Goal: Check status: Check status

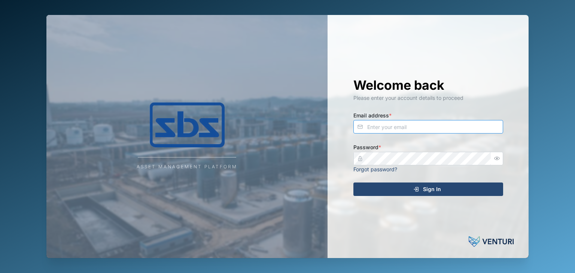
type input "[EMAIL_ADDRESS][DOMAIN_NAME]"
click at [424, 189] on span "Sign In" at bounding box center [432, 189] width 18 height 13
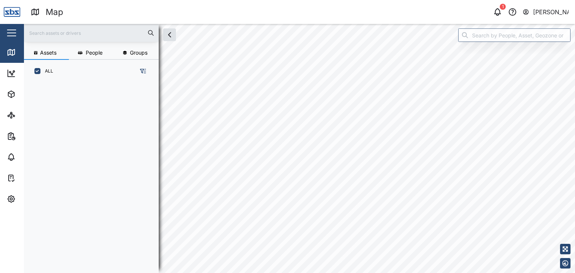
scroll to position [181, 117]
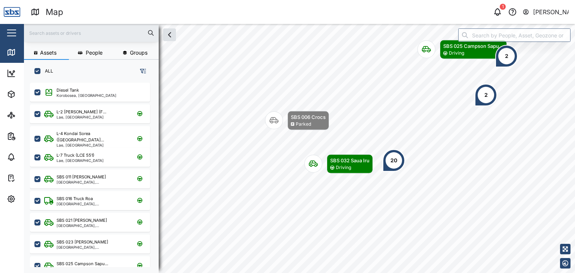
click at [51, 31] on input "text" at bounding box center [91, 32] width 126 height 11
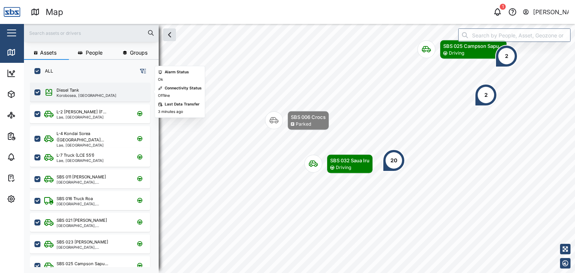
click at [88, 92] on div "Diesel Tank" at bounding box center [87, 90] width 60 height 6
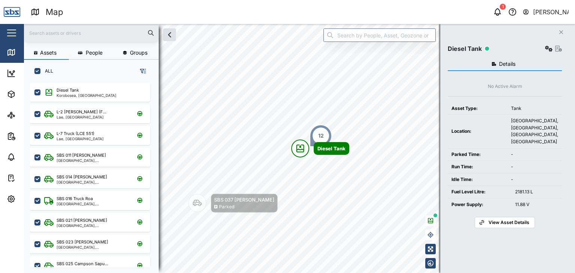
click at [57, 34] on input "text" at bounding box center [91, 32] width 126 height 11
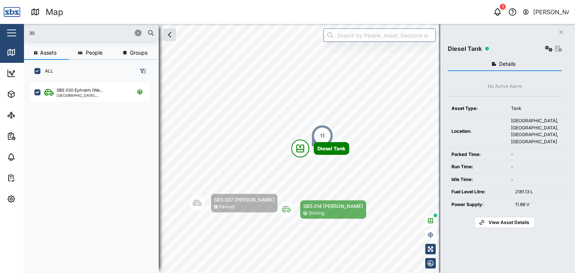
type input "30"
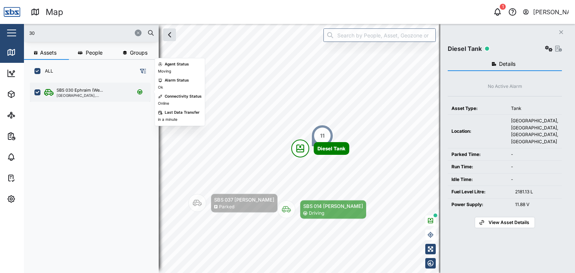
click at [84, 96] on div "[GEOGRAPHIC_DATA], [GEOGRAPHIC_DATA]" at bounding box center [93, 96] width 72 height 4
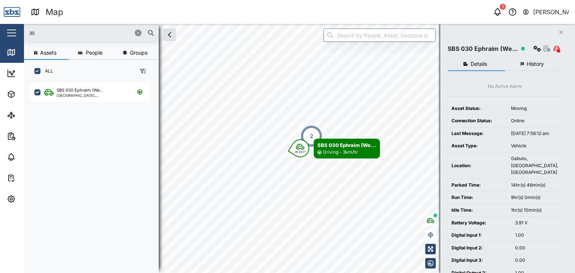
click at [529, 64] on span "History" at bounding box center [535, 63] width 17 height 5
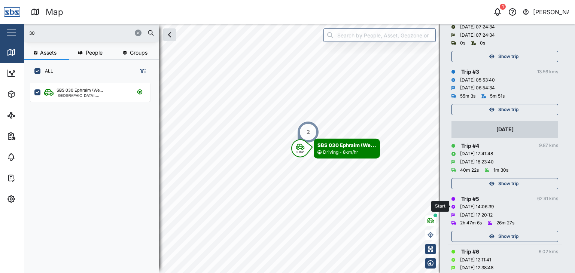
scroll to position [225, 0]
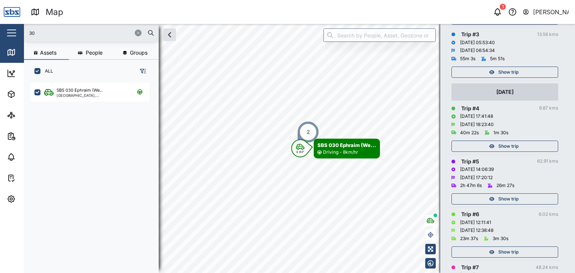
click at [514, 143] on span "Show trip" at bounding box center [509, 146] width 20 height 10
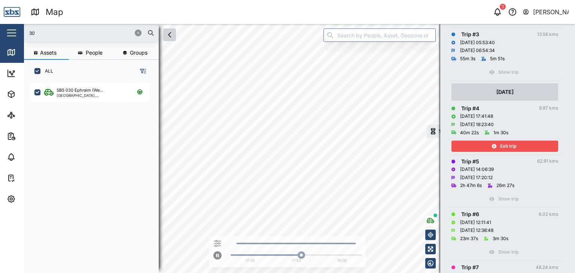
click at [169, 37] on icon "button" at bounding box center [169, 34] width 9 height 9
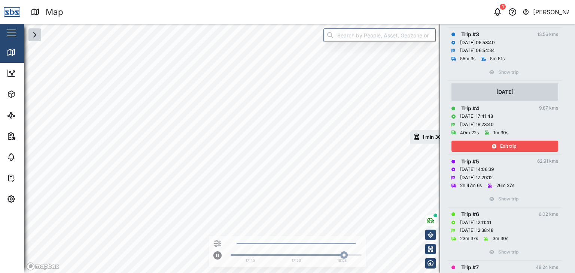
click at [518, 143] on div "Exit trip" at bounding box center [503, 146] width 97 height 10
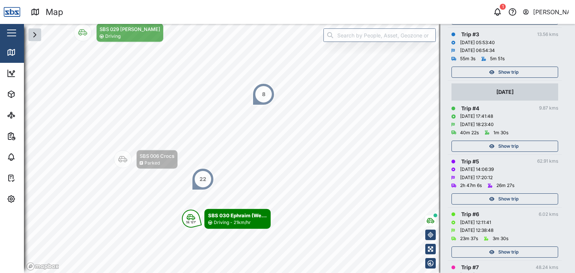
click at [511, 199] on span "Show trip" at bounding box center [509, 199] width 20 height 10
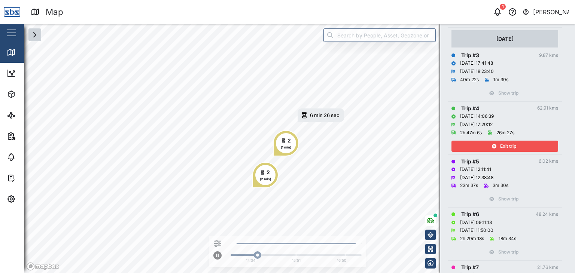
click at [36, 34] on icon "button" at bounding box center [34, 34] width 9 height 9
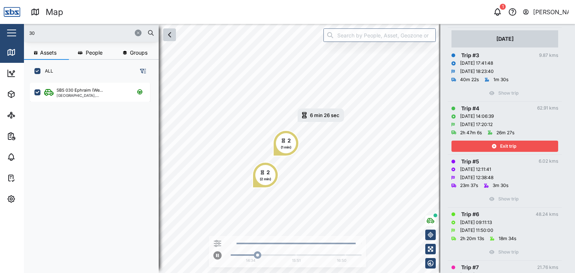
scroll to position [181, 117]
click at [530, 146] on div "Exit trip" at bounding box center [503, 146] width 97 height 10
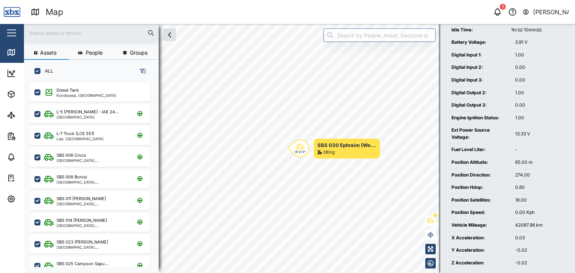
scroll to position [221, 0]
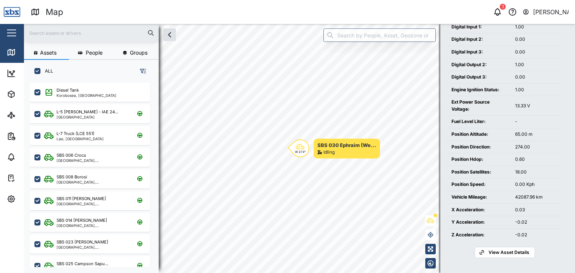
click at [508, 254] on span "View Asset Details" at bounding box center [509, 253] width 41 height 10
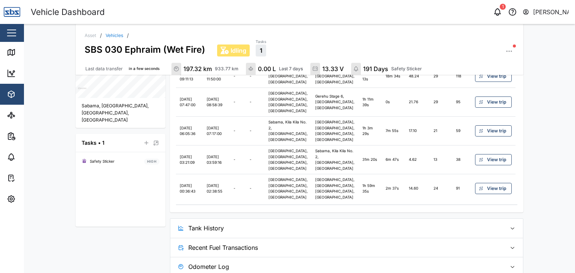
scroll to position [291, 0]
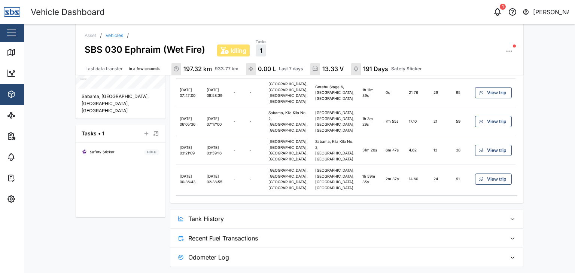
click at [214, 221] on span "Tank History" at bounding box center [344, 219] width 313 height 19
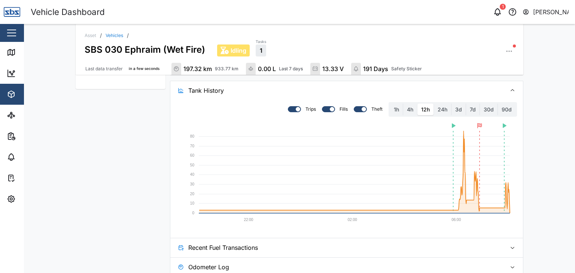
scroll to position [403, 0]
click at [8, 49] on icon at bounding box center [11, 52] width 9 height 9
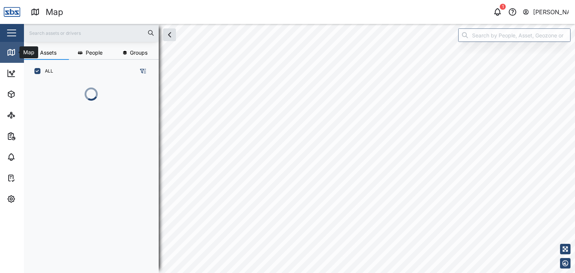
scroll to position [181, 117]
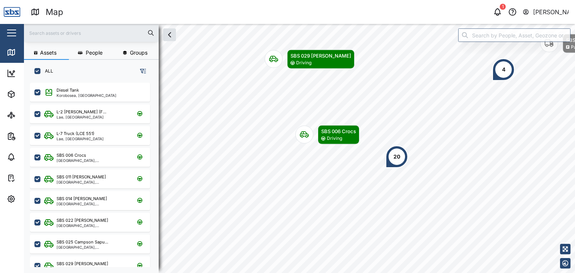
click at [34, 33] on input "text" at bounding box center [91, 32] width 126 height 11
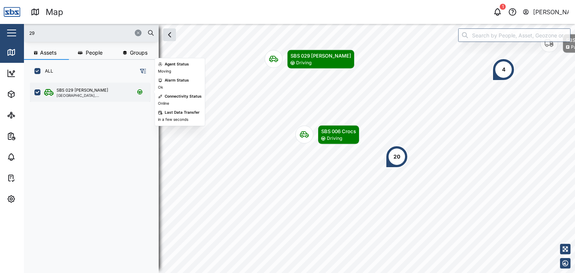
click at [78, 94] on div "[GEOGRAPHIC_DATA], [GEOGRAPHIC_DATA]" at bounding box center [93, 96] width 72 height 4
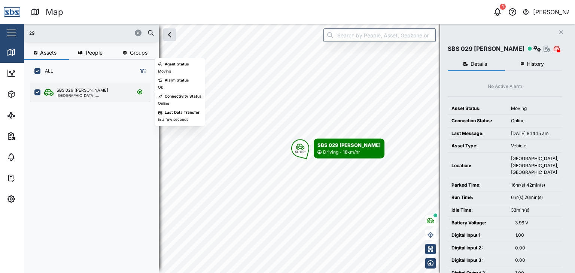
click at [85, 94] on div "[GEOGRAPHIC_DATA], [GEOGRAPHIC_DATA]" at bounding box center [93, 96] width 72 height 4
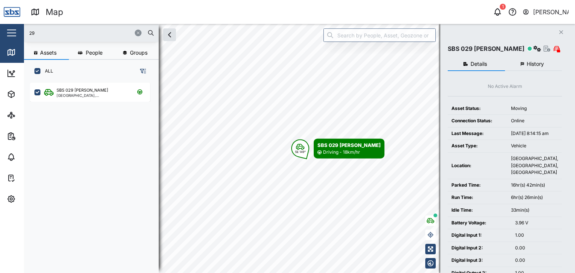
click at [43, 32] on input "29" at bounding box center [91, 32] width 126 height 11
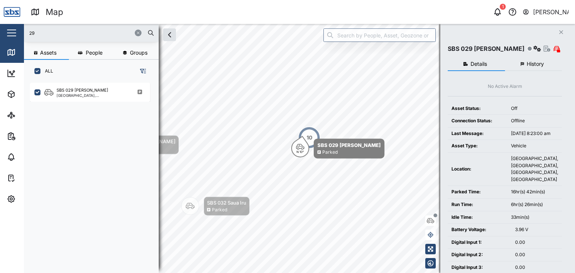
drag, startPoint x: 8, startPoint y: 32, endPoint x: 0, endPoint y: 31, distance: 7.9
click at [0, 31] on div "Map 1 Vijay Kumar Close Map Dashboard Assets ATS Camera Generator Personnel Tan…" at bounding box center [287, 136] width 575 height 273
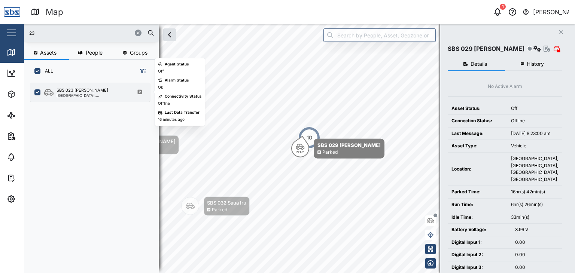
click at [111, 92] on div "SBS 023 [PERSON_NAME]" at bounding box center [93, 90] width 72 height 6
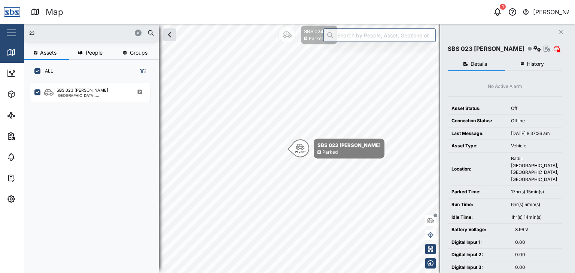
drag, startPoint x: 43, startPoint y: 31, endPoint x: 21, endPoint y: 30, distance: 22.1
click at [22, 31] on div "Map 1 Vijay Kumar Close Map Dashboard Assets ATS Camera Generator Personnel Tan…" at bounding box center [287, 136] width 575 height 273
type input "001"
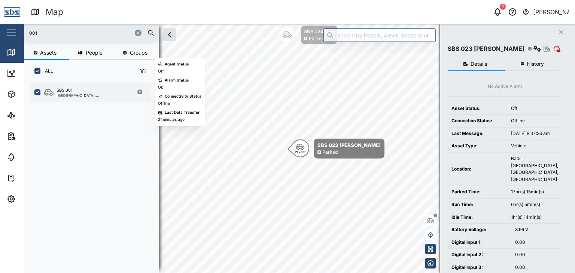
click at [88, 94] on div "[GEOGRAPHIC_DATA], [GEOGRAPHIC_DATA]" at bounding box center [93, 96] width 72 height 4
